Goal: Use online tool/utility: Use online tool/utility

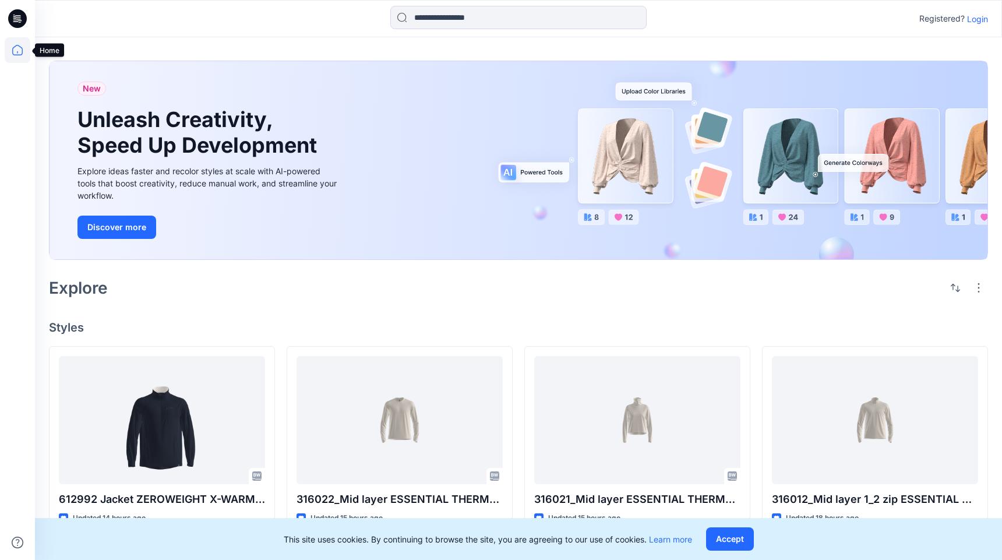
click at [19, 51] on icon at bounding box center [18, 50] width 26 height 26
click at [15, 15] on icon at bounding box center [17, 18] width 19 height 19
click at [13, 55] on icon at bounding box center [18, 50] width 26 height 26
click at [976, 20] on p "Login" at bounding box center [977, 19] width 21 height 12
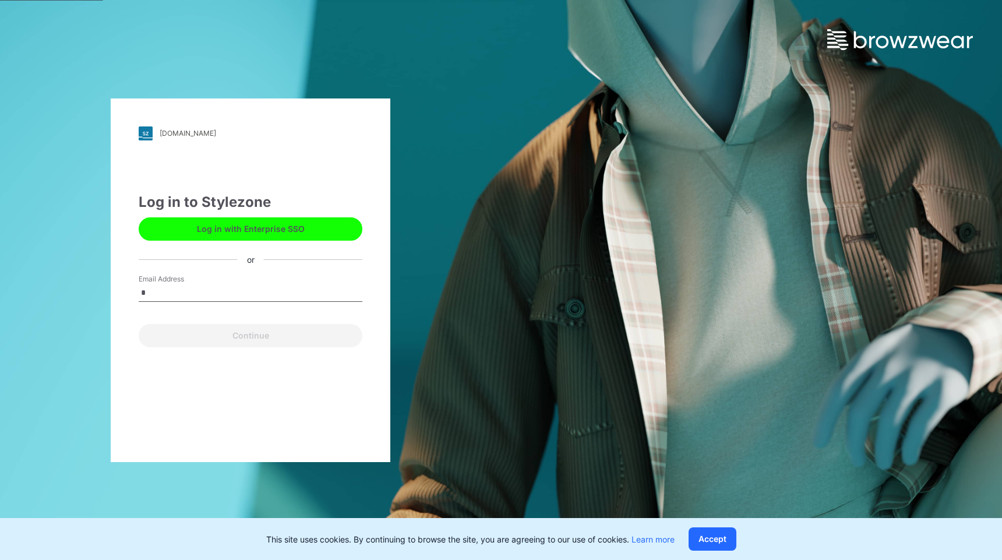
type input "**********"
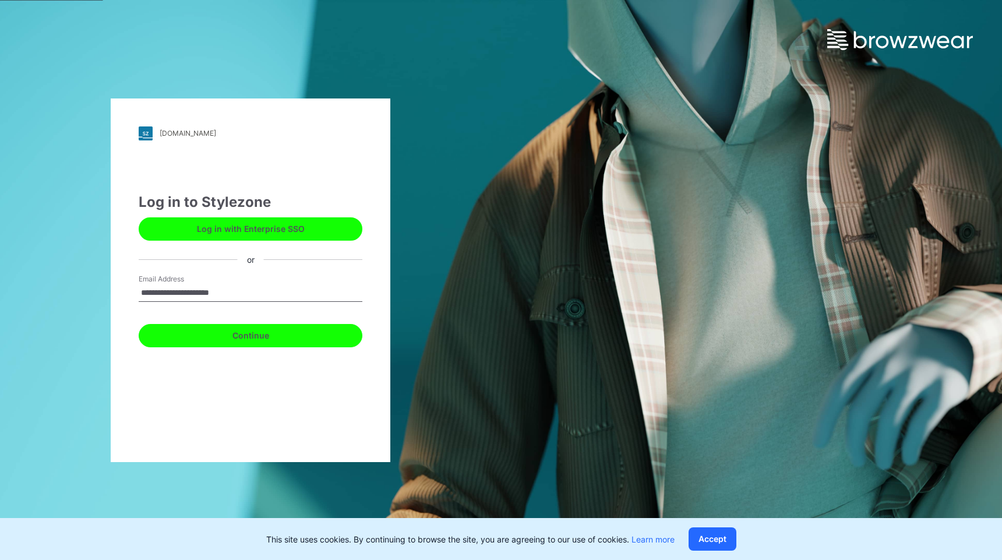
click at [240, 340] on button "Continue" at bounding box center [251, 335] width 224 height 23
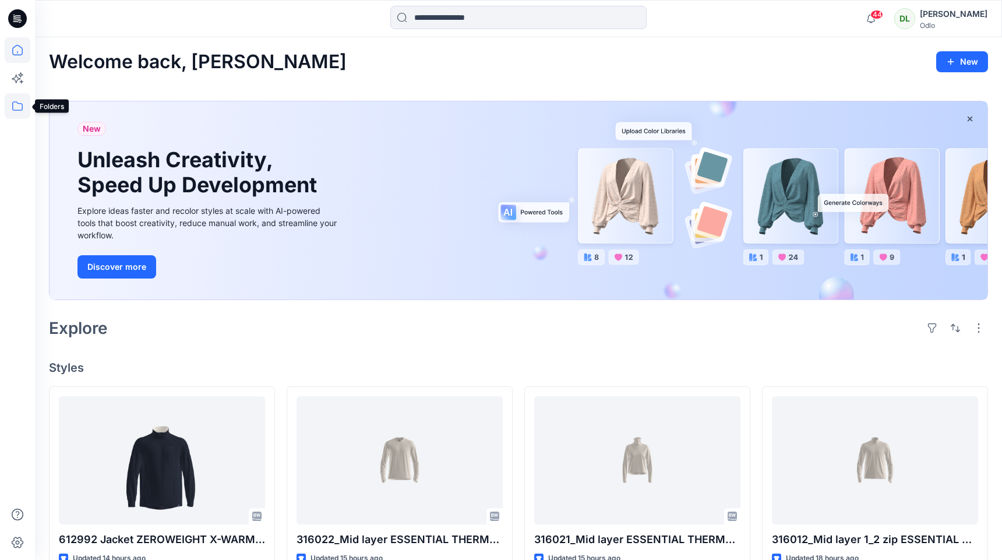
click at [15, 101] on icon at bounding box center [18, 106] width 26 height 26
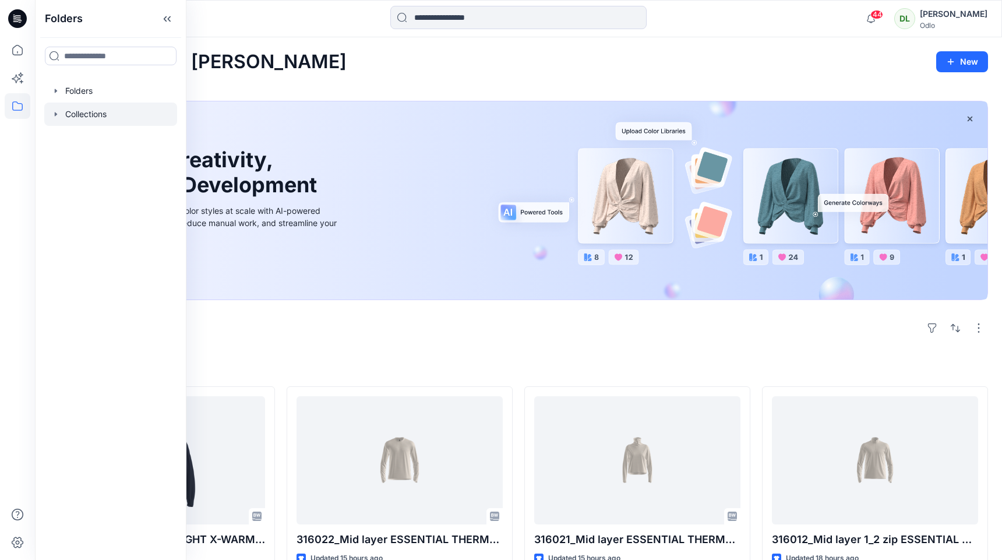
click at [56, 115] on icon "button" at bounding box center [56, 114] width 2 height 4
click at [61, 96] on div at bounding box center [110, 90] width 133 height 23
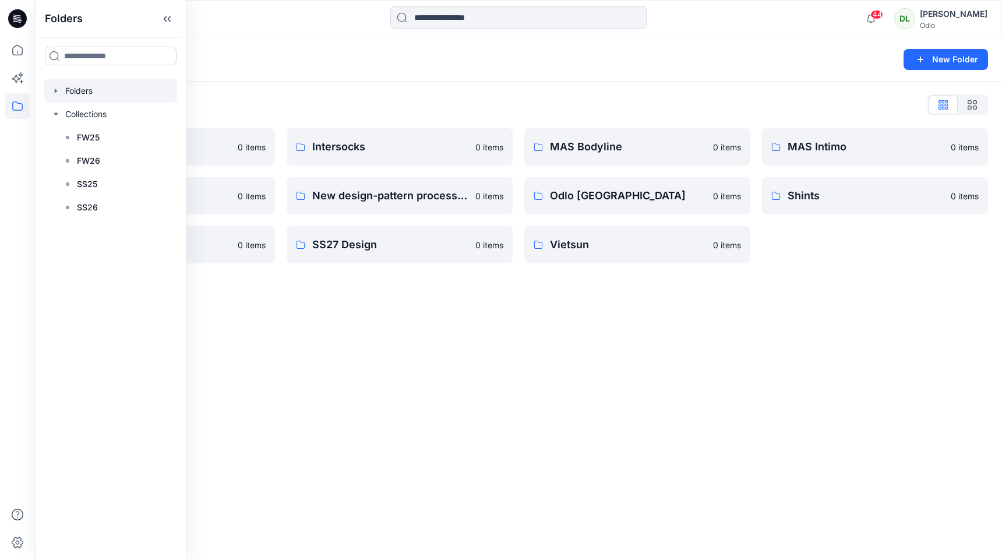
click at [58, 92] on icon "button" at bounding box center [55, 90] width 9 height 9
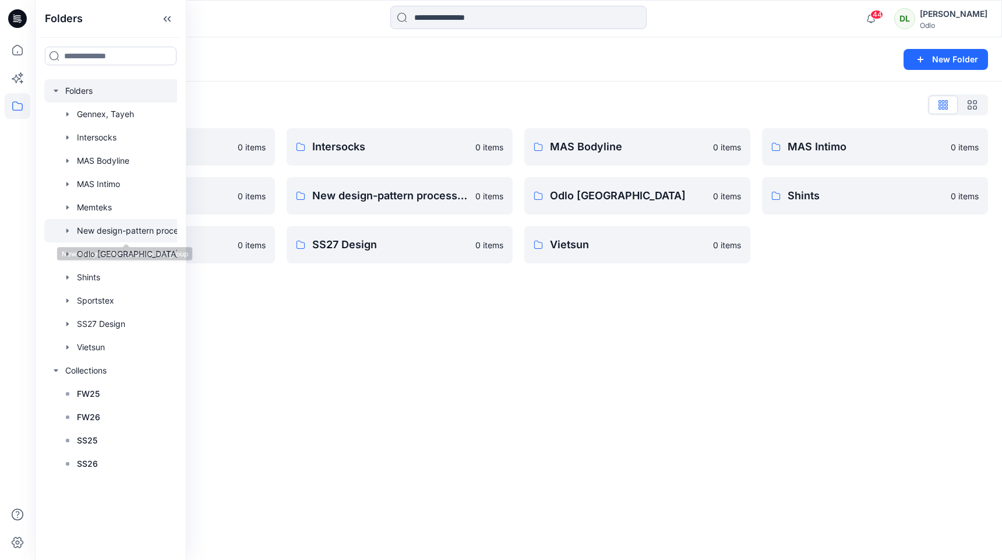
click at [103, 234] on div at bounding box center [125, 230] width 163 height 23
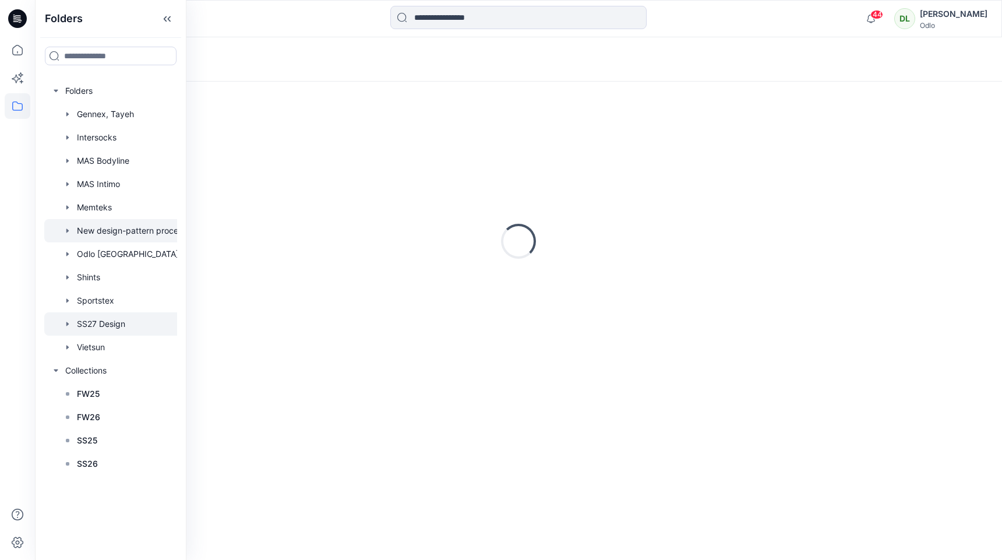
click at [96, 322] on div at bounding box center [125, 323] width 163 height 23
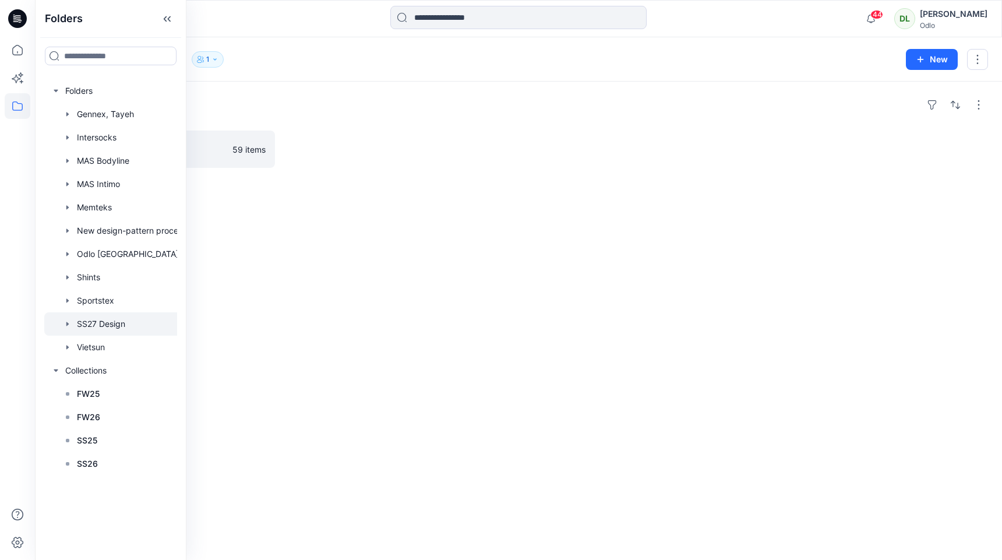
click at [290, 232] on div "Folders SS27 Gennex, Tayeh 59 items" at bounding box center [518, 321] width 967 height 478
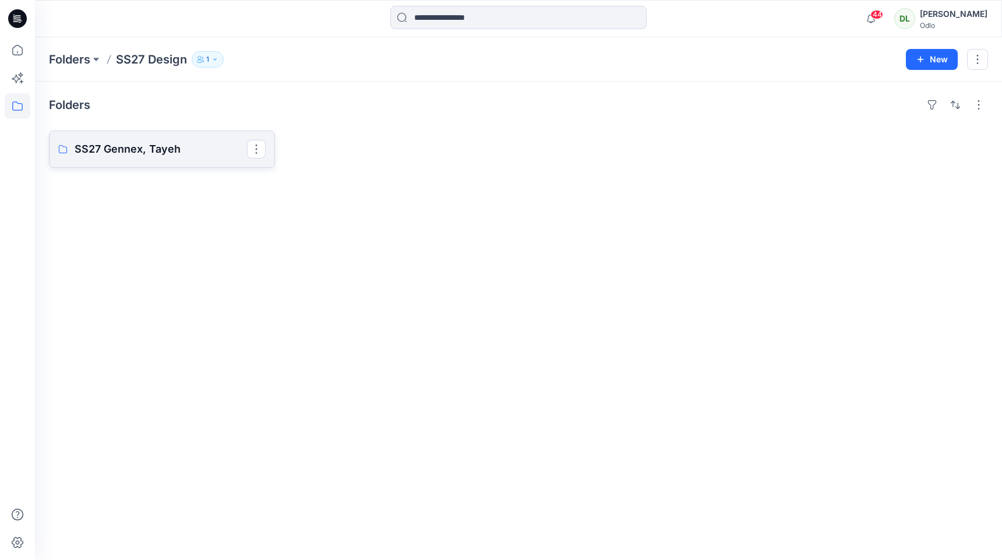
click at [143, 139] on link "SS27 Gennex, Tayeh" at bounding box center [162, 148] width 226 height 37
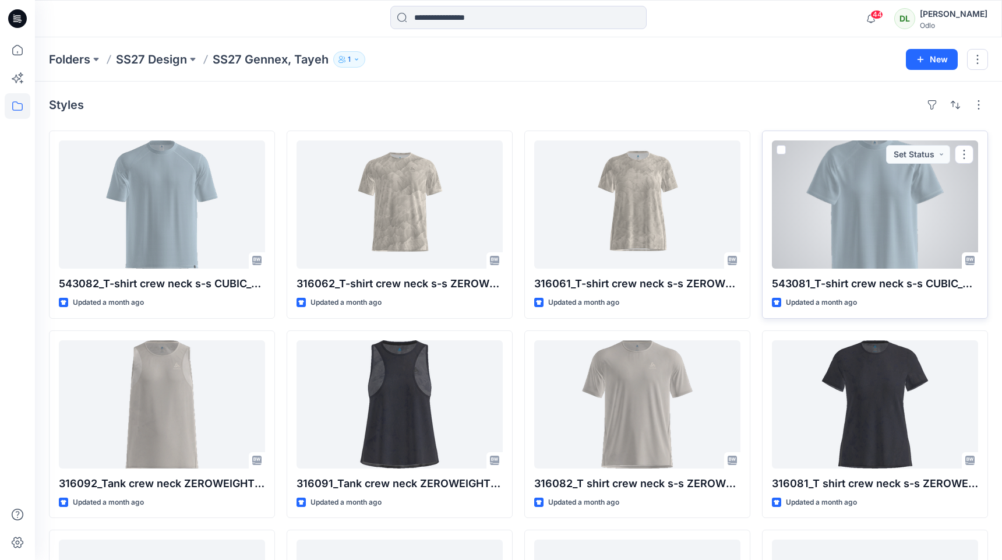
click at [880, 202] on div at bounding box center [875, 204] width 206 height 128
click at [777, 150] on span at bounding box center [780, 149] width 9 height 9
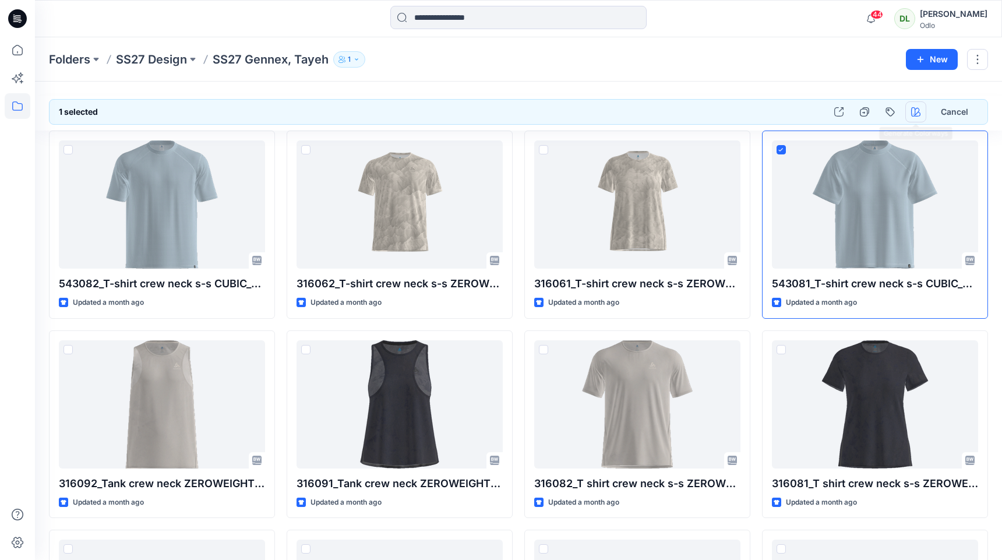
click at [922, 116] on button "button" at bounding box center [915, 111] width 21 height 21
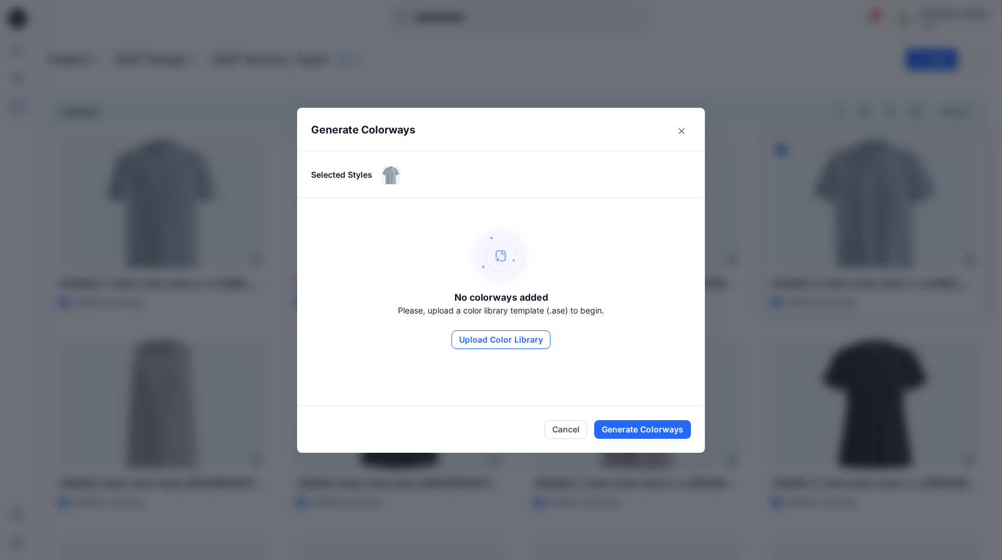
click at [470, 344] on button "Upload Color Library" at bounding box center [500, 339] width 99 height 19
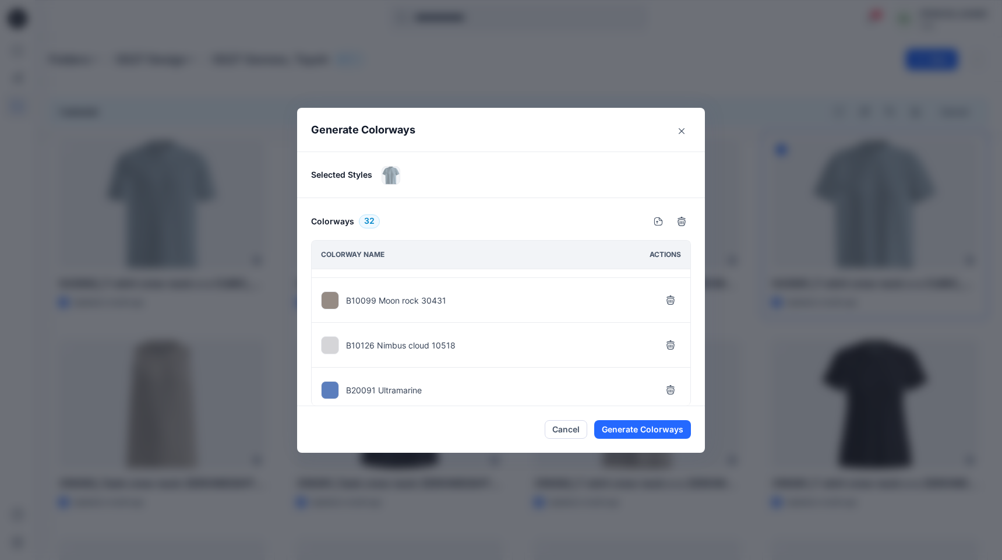
scroll to position [1299, 0]
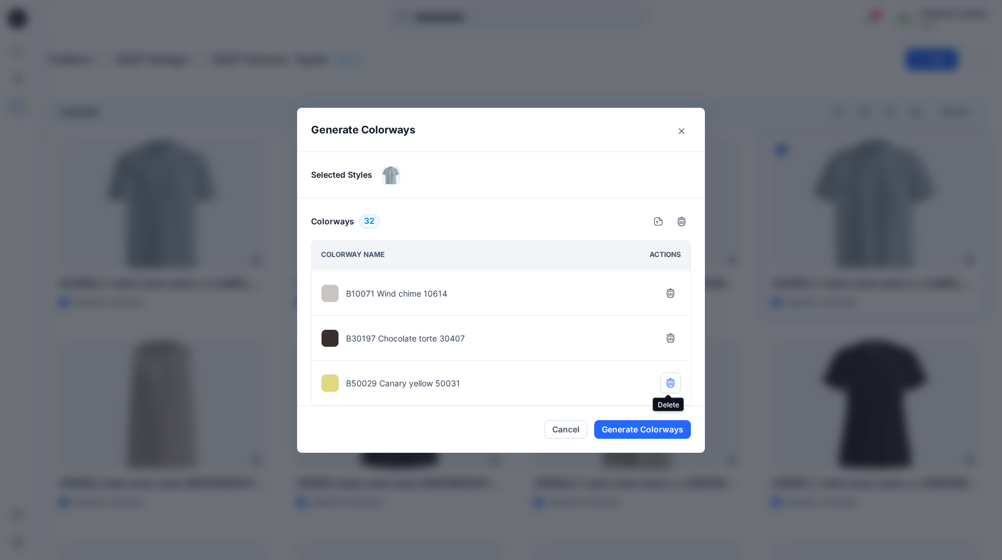
click at [668, 382] on icon "button" at bounding box center [670, 382] width 9 height 9
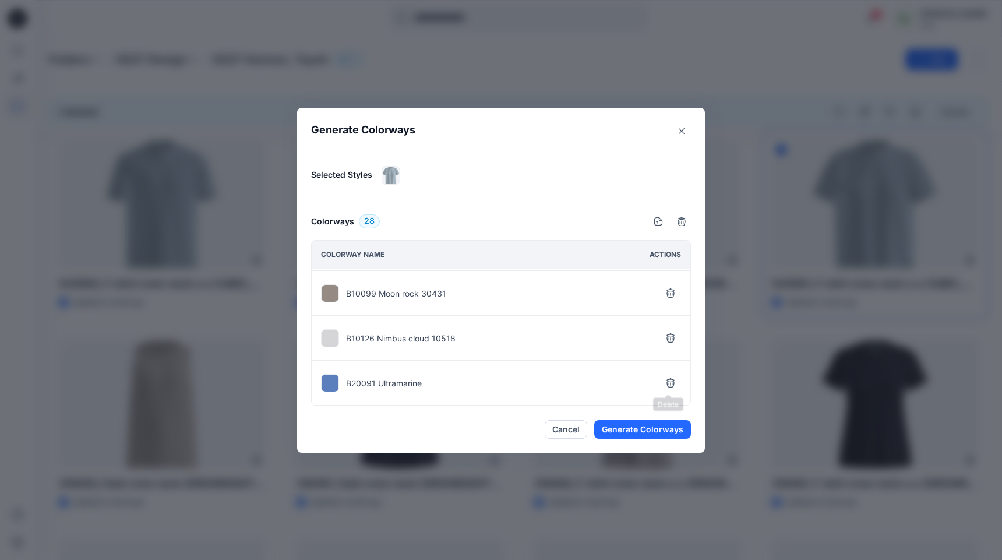
click at [668, 382] on icon "button" at bounding box center [670, 382] width 9 height 9
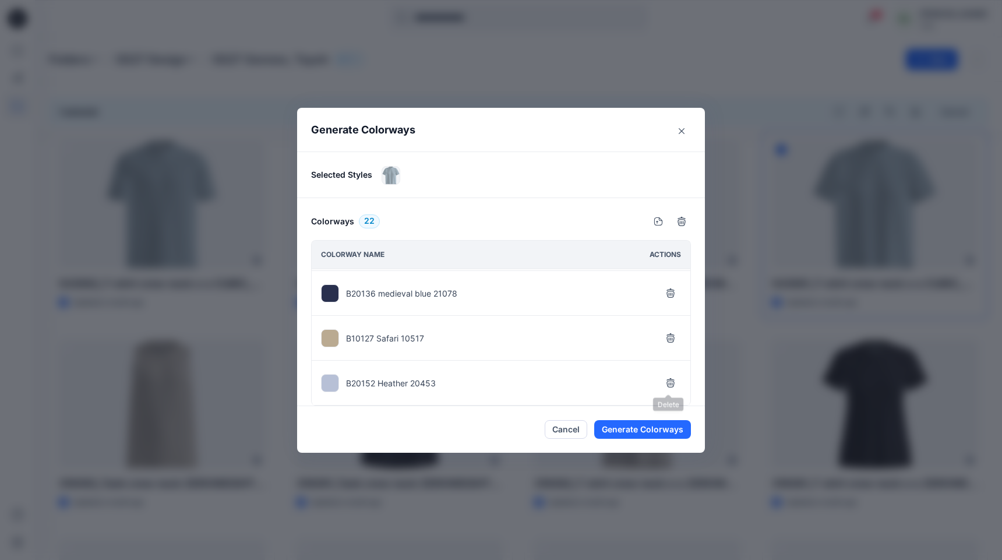
click at [668, 382] on icon "button" at bounding box center [670, 382] width 9 height 9
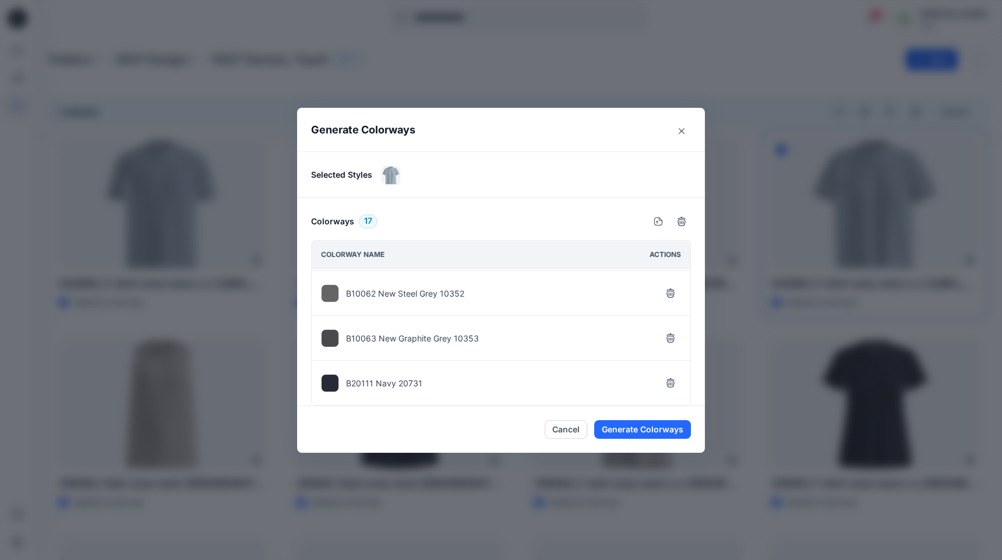
click at [668, 382] on icon "button" at bounding box center [670, 382] width 9 height 9
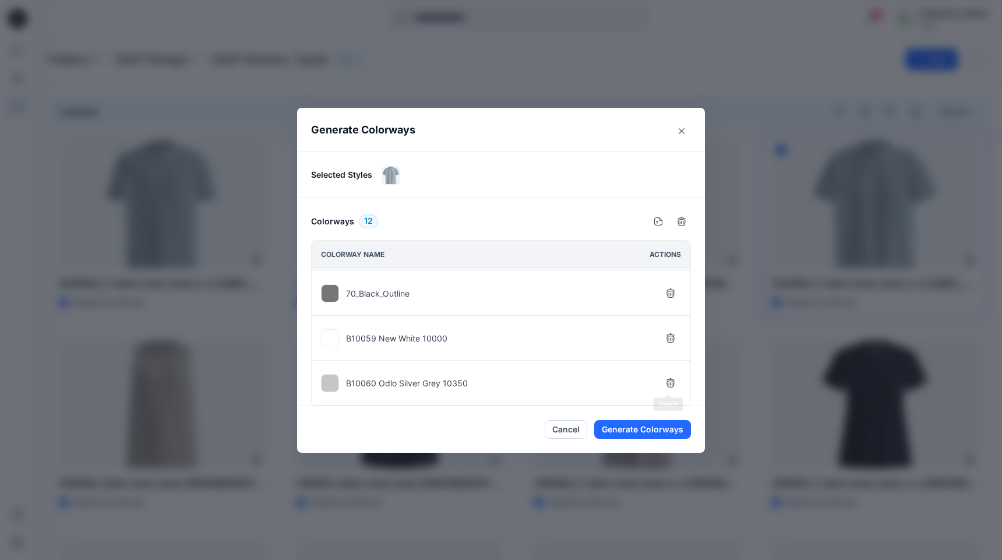
click at [668, 382] on icon "button" at bounding box center [670, 382] width 9 height 9
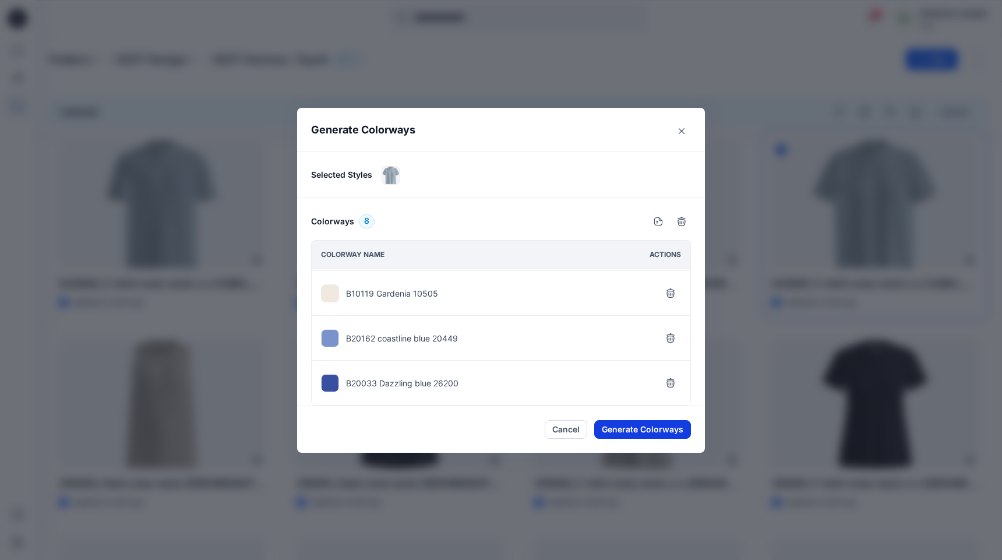
click at [638, 429] on button "Generate Colorways" at bounding box center [642, 429] width 97 height 19
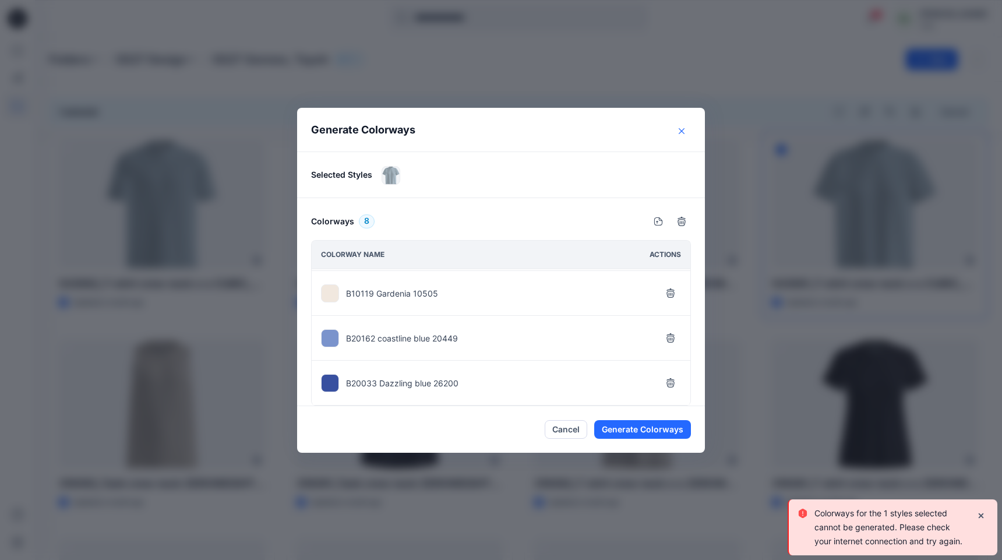
click at [676, 131] on button "Close" at bounding box center [681, 131] width 19 height 19
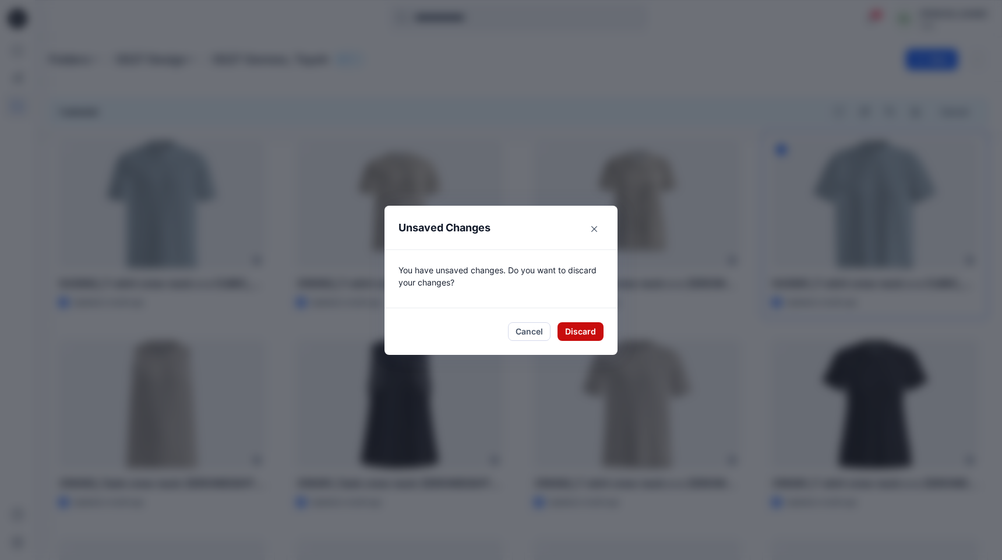
click at [581, 336] on button "Discard" at bounding box center [580, 331] width 46 height 19
